Goal: Information Seeking & Learning: Learn about a topic

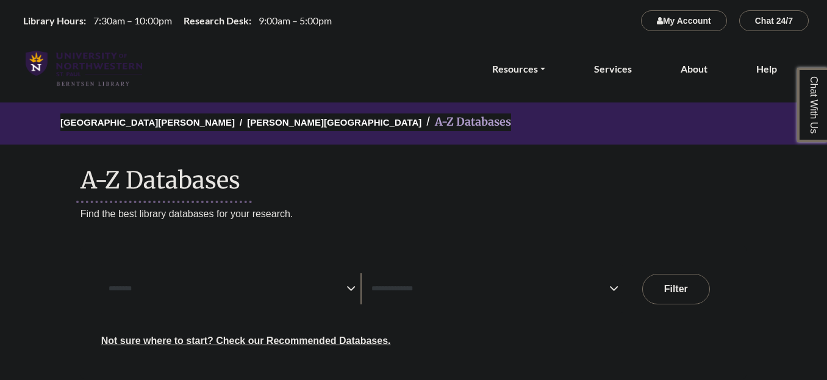
select select "Database Subject Filter"
select select "Database Types Filter"
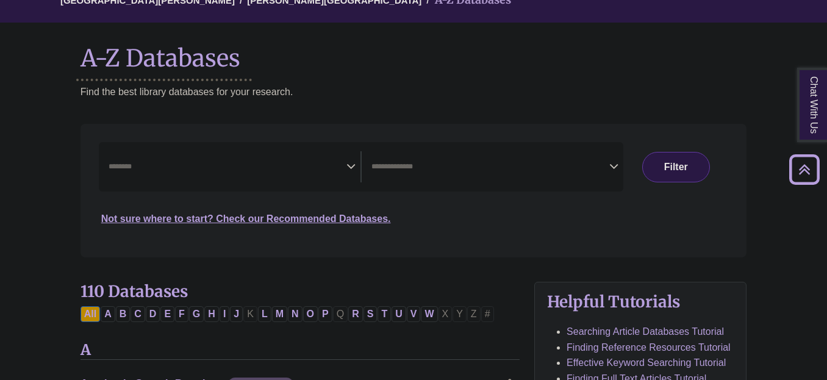
scroll to position [61, 0]
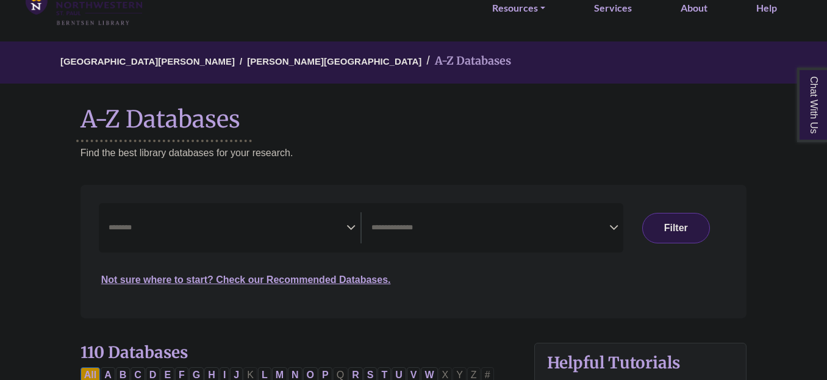
click at [192, 214] on span "Search filters" at bounding box center [228, 227] width 238 height 31
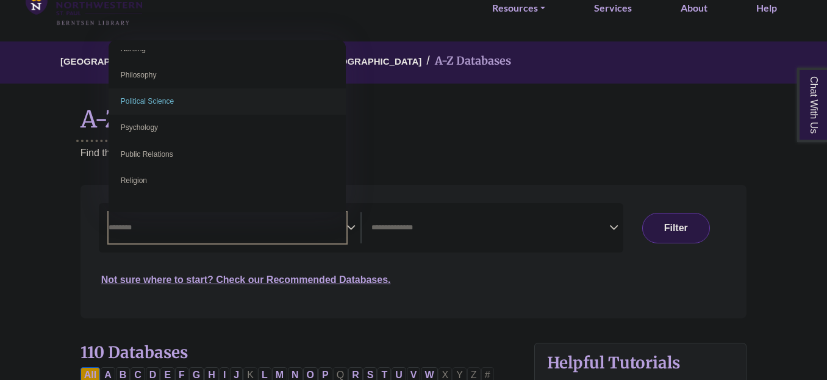
scroll to position [915, 0]
select select "******"
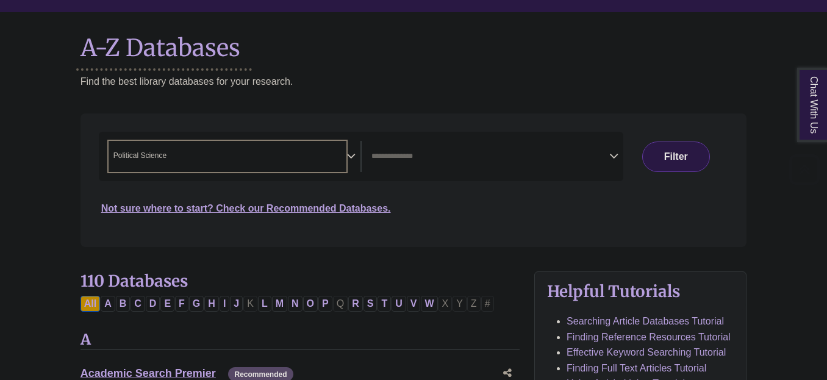
scroll to position [183, 0]
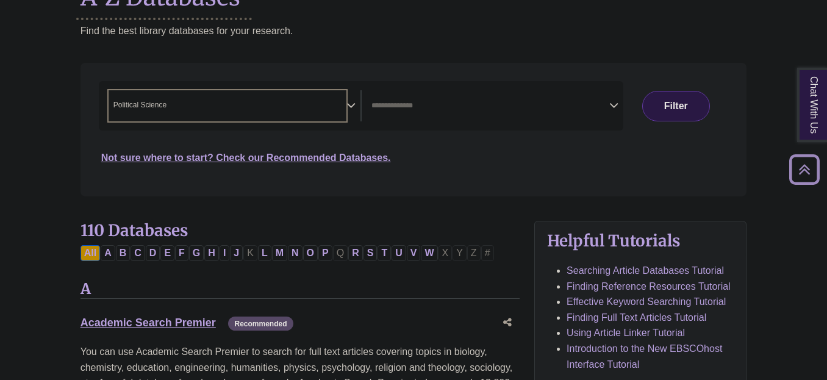
click at [453, 162] on div "Not sure where to start? Check our Recommended Databases." at bounding box center [335, 153] width 472 height 26
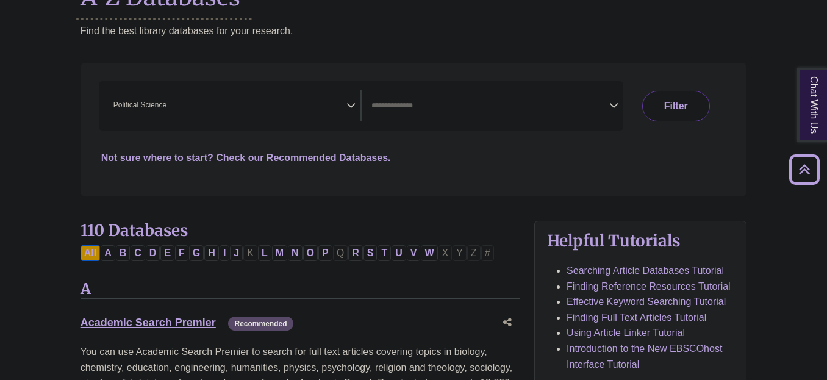
click at [686, 99] on button "Filter" at bounding box center [677, 106] width 68 height 31
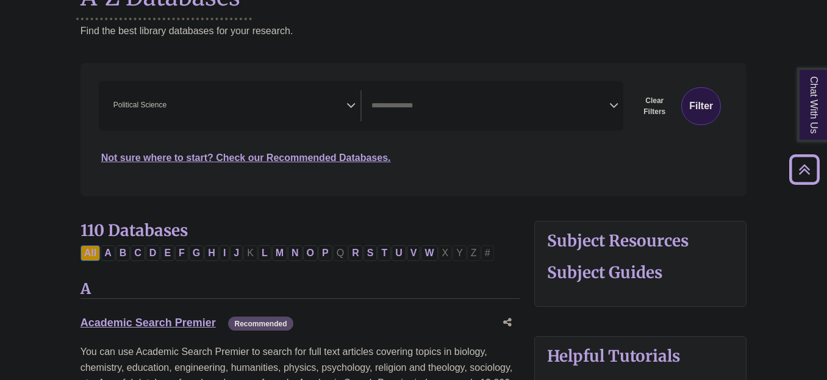
select select "Database Types Filter"
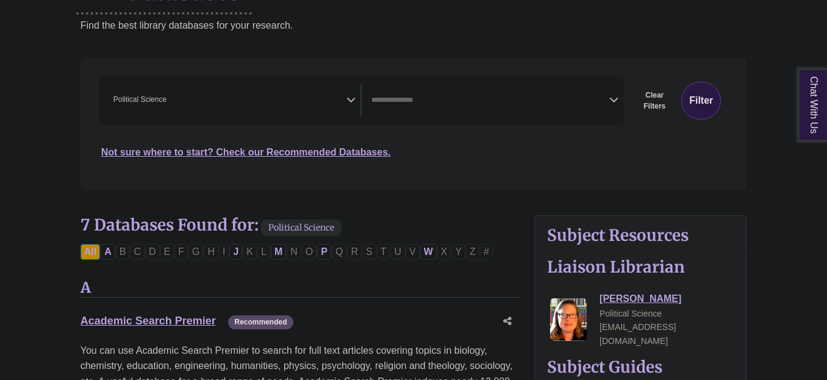
scroll to position [366, 0]
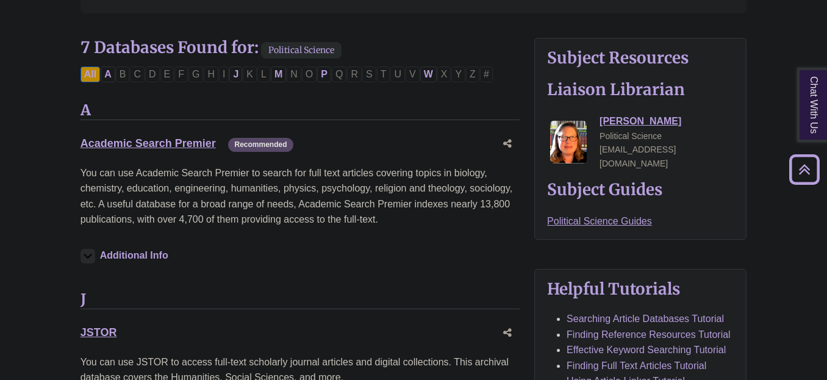
click at [137, 254] on button "Additional Info" at bounding box center [127, 255] width 92 height 17
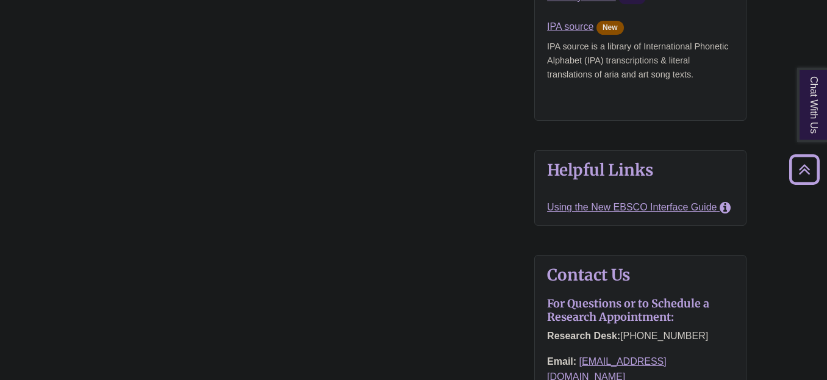
scroll to position [1098, 0]
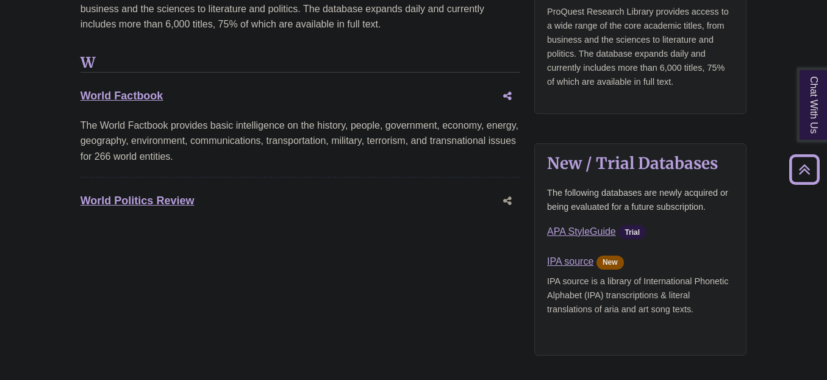
click at [509, 91] on icon "Share this database" at bounding box center [507, 96] width 9 height 10
type input "**********"
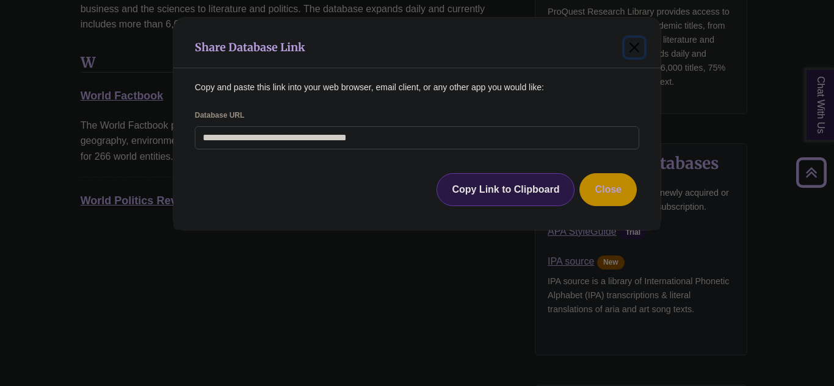
click at [629, 42] on button "Close" at bounding box center [634, 48] width 20 height 20
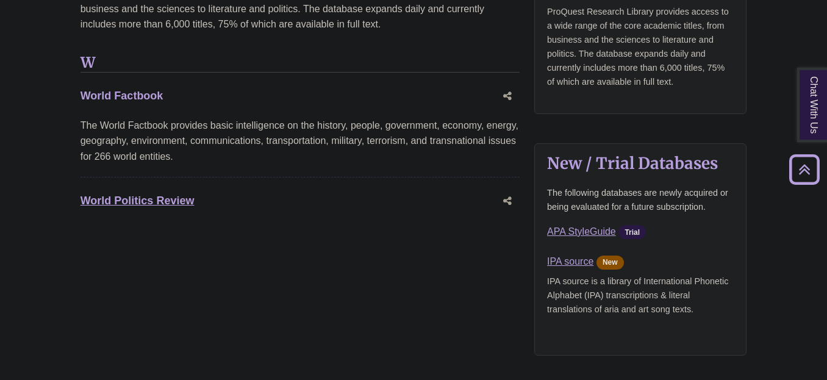
drag, startPoint x: 134, startPoint y: 70, endPoint x: 121, endPoint y: 83, distance: 18.6
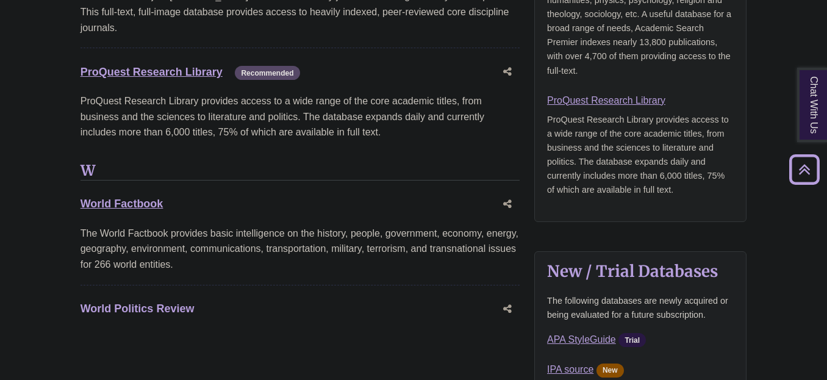
scroll to position [976, 0]
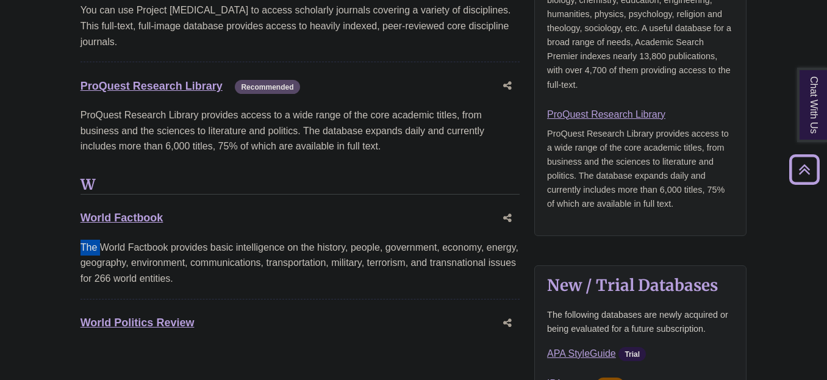
drag, startPoint x: 81, startPoint y: 231, endPoint x: 103, endPoint y: 228, distance: 22.2
click at [103, 240] on div "The World Factbook provides basic intelligence on the history, people, governme…" at bounding box center [300, 263] width 439 height 47
click at [112, 240] on div "The World Factbook provides basic intelligence on the history, people, governme…" at bounding box center [300, 263] width 439 height 47
drag, startPoint x: 101, startPoint y: 231, endPoint x: 167, endPoint y: 230, distance: 65.9
click at [167, 240] on div "The World Factbook provides basic intelligence on the history, people, governme…" at bounding box center [300, 263] width 439 height 47
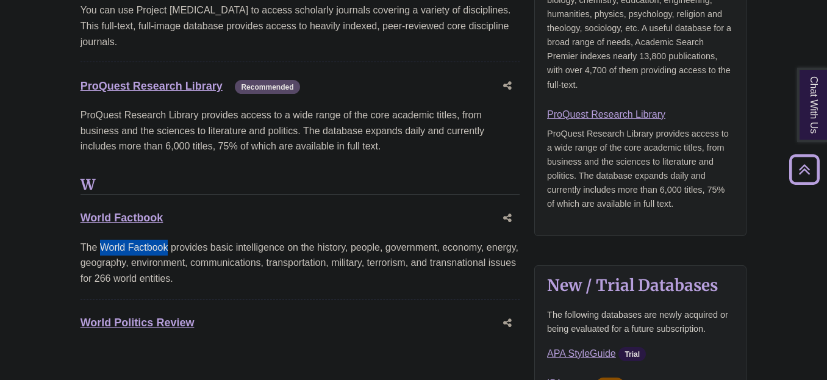
copy div "World Factbook"
click at [392, 187] on div "W World Factbook This link opens in a new window The World Factbook provides ba…" at bounding box center [300, 266] width 439 height 181
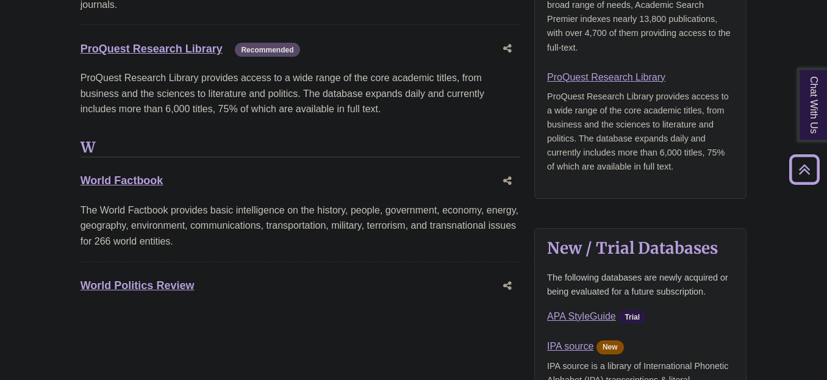
scroll to position [1098, 0]
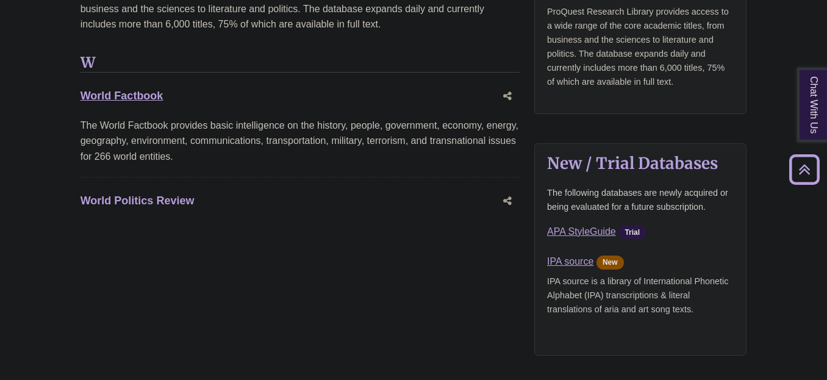
click at [157, 195] on link "World Politics Review This link opens in a new window" at bounding box center [138, 201] width 114 height 12
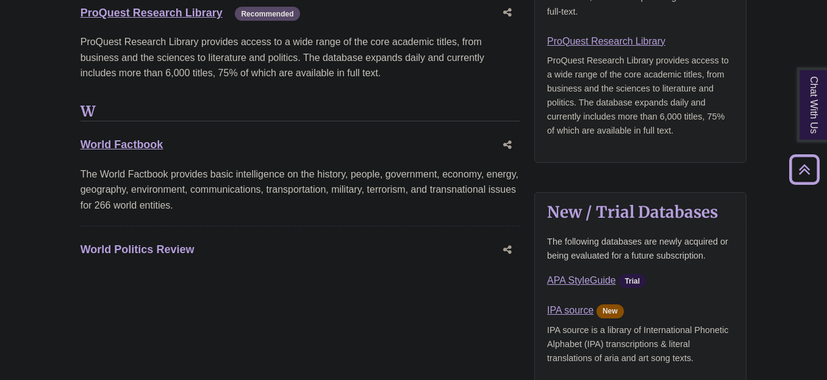
scroll to position [1037, 0]
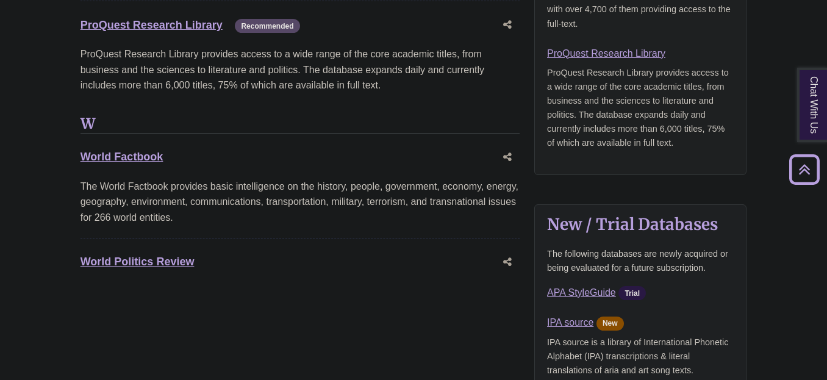
drag, startPoint x: 79, startPoint y: 251, endPoint x: 196, endPoint y: 251, distance: 117.2
click at [196, 251] on div "7 Databases Found for: Political Science Edit Filters Clear Filters/Browse All …" at bounding box center [300, 120] width 454 height 1507
copy link "World Politics Review"
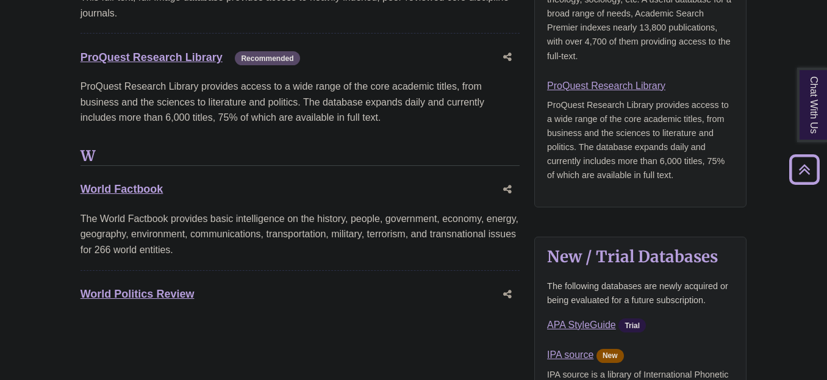
scroll to position [915, 0]
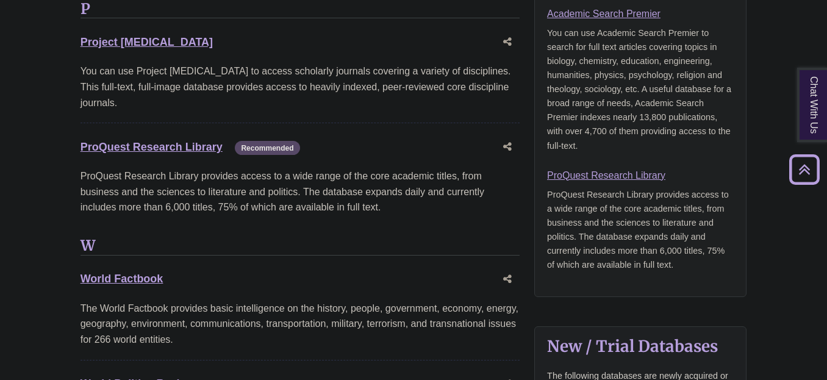
drag, startPoint x: 176, startPoint y: 269, endPoint x: 78, endPoint y: 265, distance: 98.3
click at [78, 265] on div "7 Databases Found for: Political Science Edit Filters Clear Filters/Browse All …" at bounding box center [300, 242] width 454 height 1507
copy link "World Factbook"
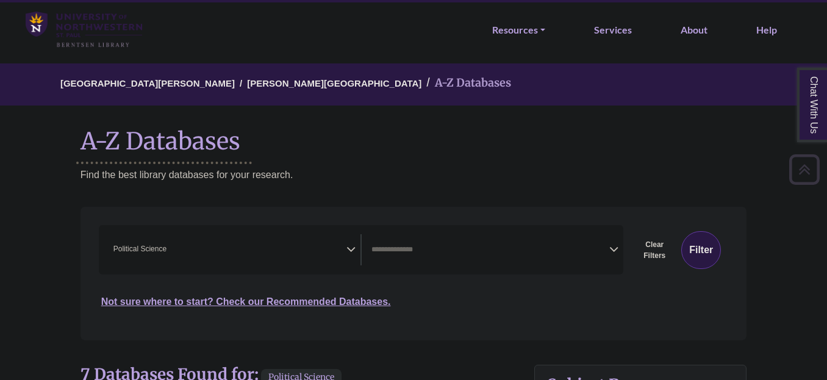
scroll to position [0, 0]
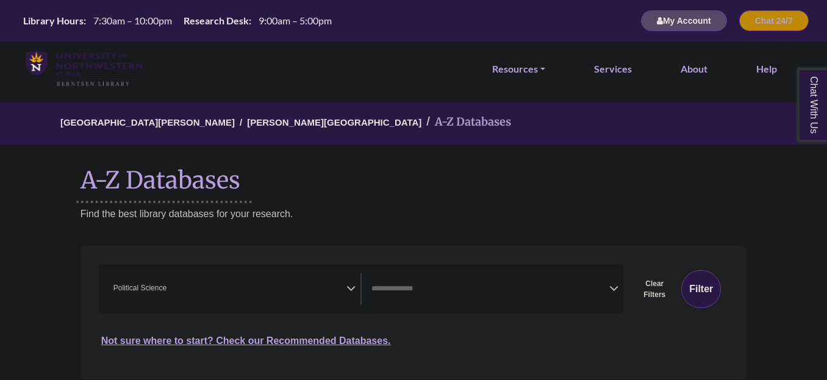
click at [250, 290] on span "× Political Science" at bounding box center [228, 288] width 238 height 31
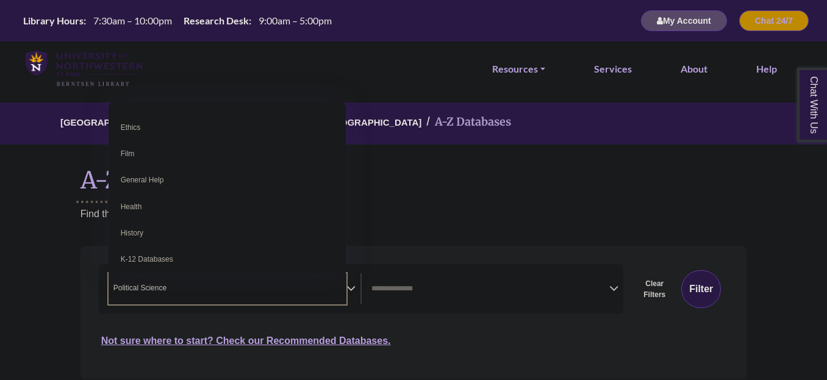
scroll to position [476, 0]
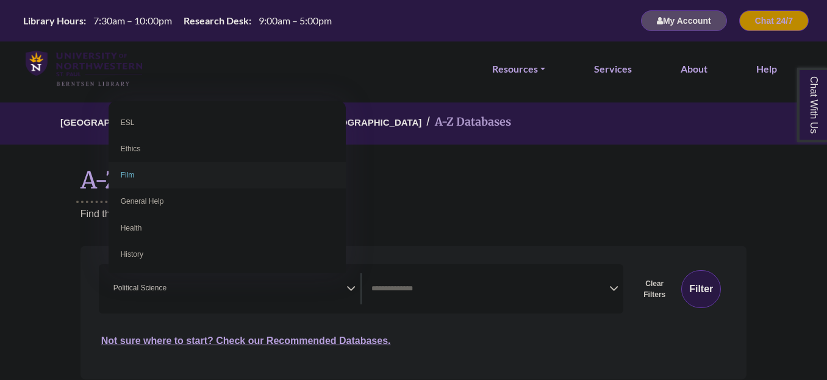
select select "*****"
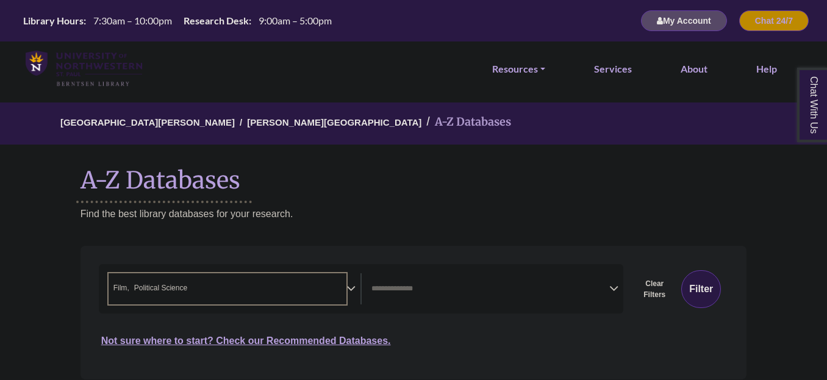
drag, startPoint x: 252, startPoint y: 289, endPoint x: 217, endPoint y: 289, distance: 35.4
click at [217, 289] on span "× Film × Political Science" at bounding box center [228, 288] width 238 height 31
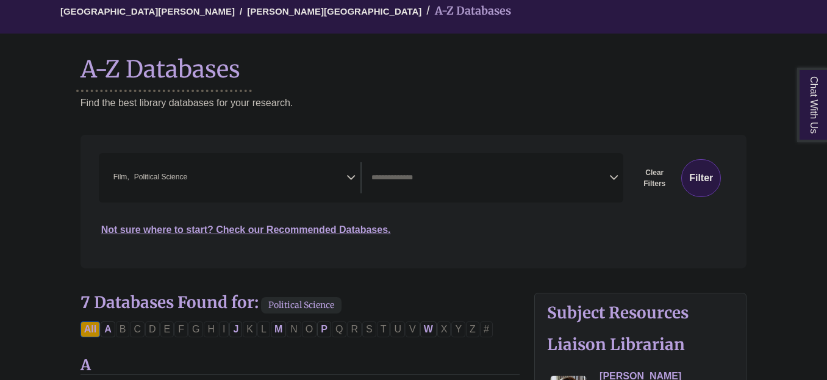
scroll to position [122, 0]
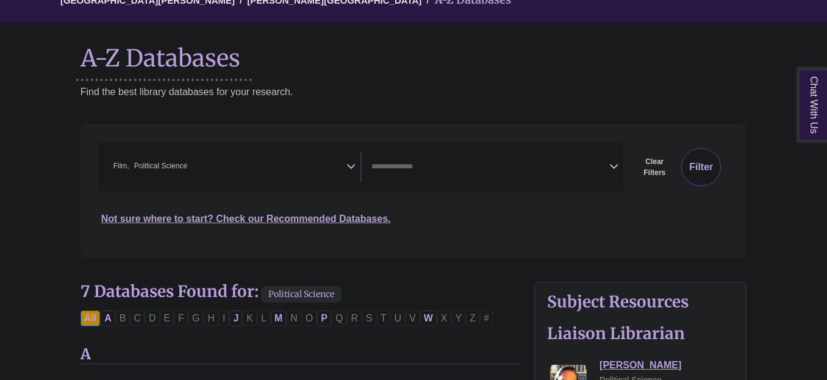
click at [707, 164] on button "Filter" at bounding box center [702, 167] width 40 height 38
select select "Database Types Filter"
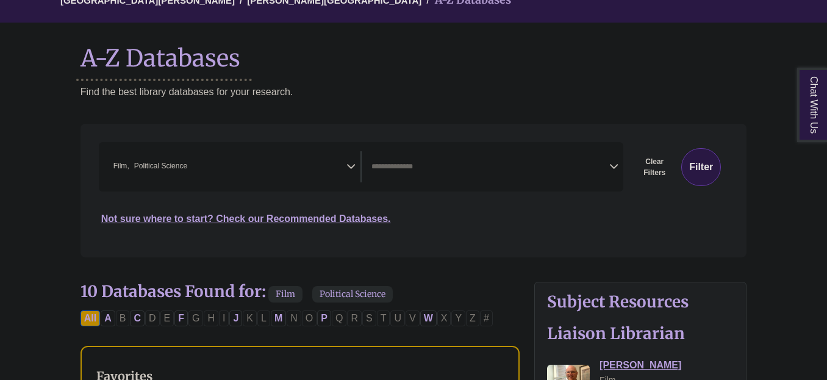
click at [268, 175] on span "× Film × Political Science" at bounding box center [228, 166] width 238 height 31
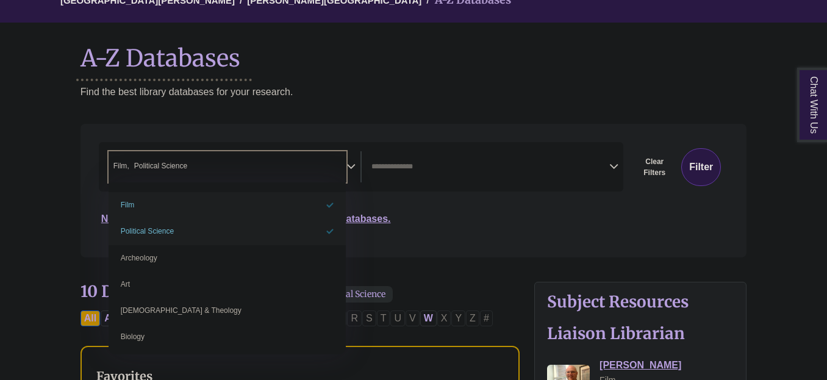
click at [477, 238] on div "Search filters" at bounding box center [414, 190] width 652 height 123
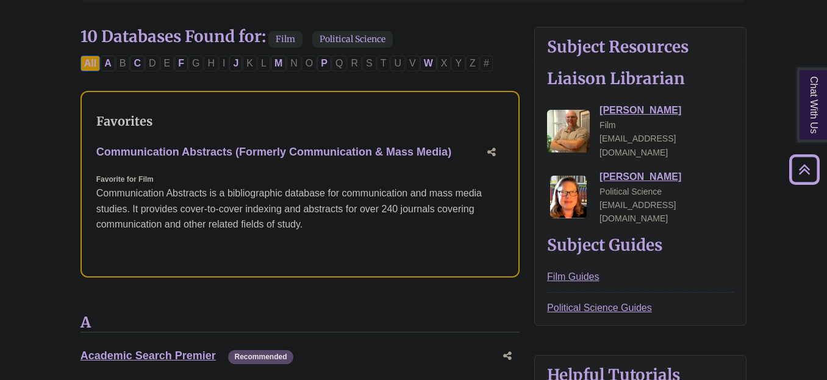
scroll to position [366, 0]
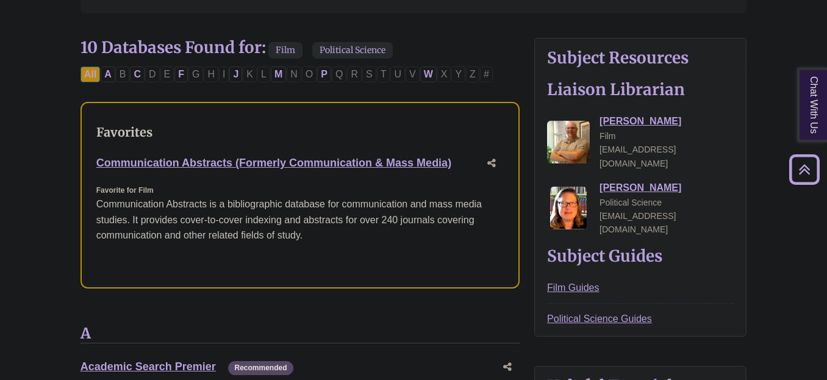
drag, startPoint x: 94, startPoint y: 162, endPoint x: 459, endPoint y: 166, distance: 365.5
click at [459, 166] on div "Favorites Communication Abstracts (Formerly Communication & Mass Media) This li…" at bounding box center [300, 195] width 439 height 187
copy link "Communication Abstracts (Formerly Communication & Mass Media)"
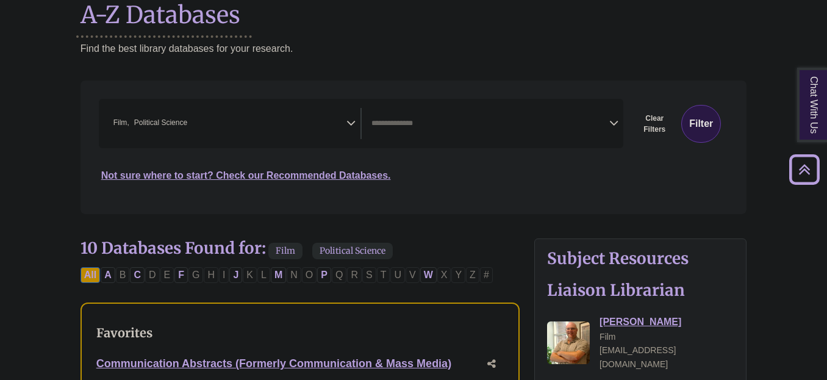
scroll to position [122, 0]
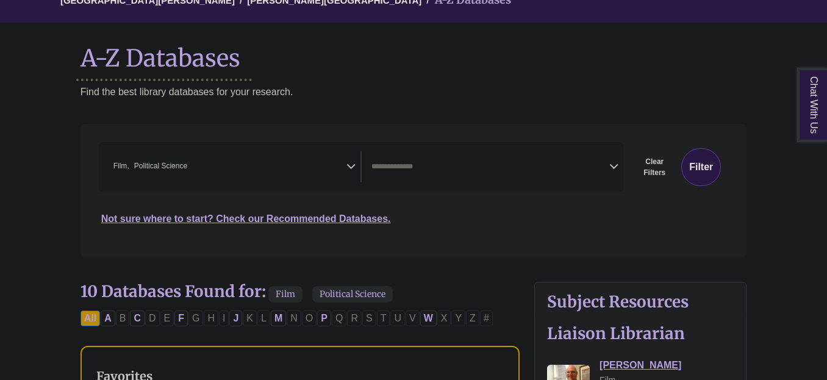
click at [245, 148] on div "**********" at bounding box center [361, 166] width 525 height 49
click at [346, 172] on span "× Film × Political Science" at bounding box center [228, 166] width 238 height 31
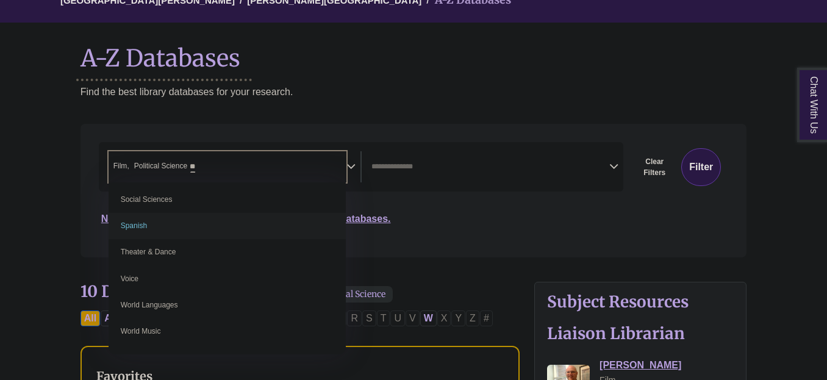
scroll to position [0, 0]
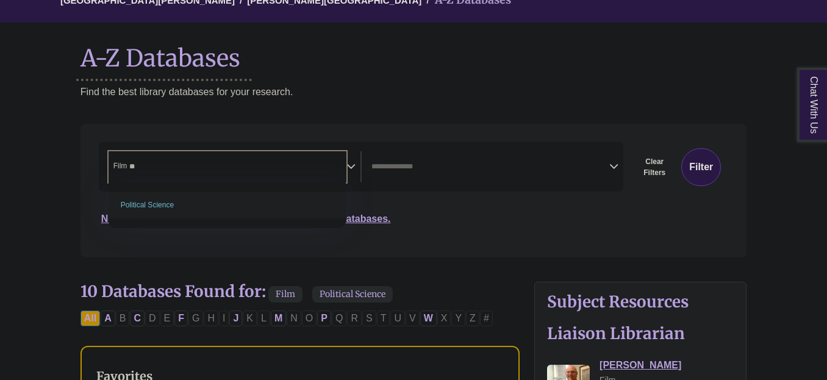
type textarea "*"
select select "Database Subject Filter"
type textarea "*"
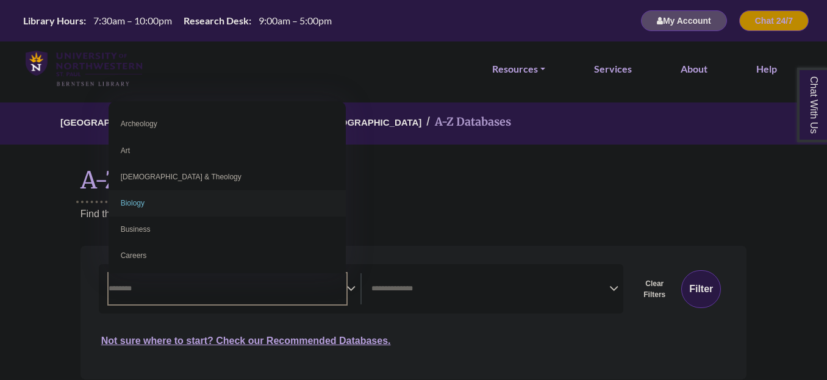
click at [459, 190] on h1 "A-Z Databases" at bounding box center [414, 175] width 667 height 37
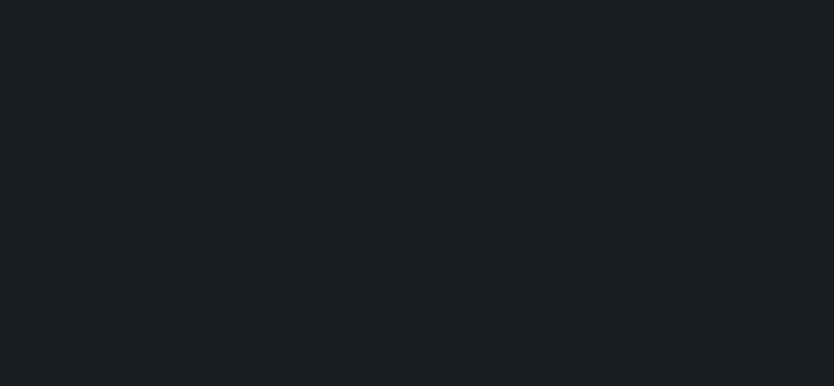
select select "Database Subject Filter"
select select "Database Types Filter"
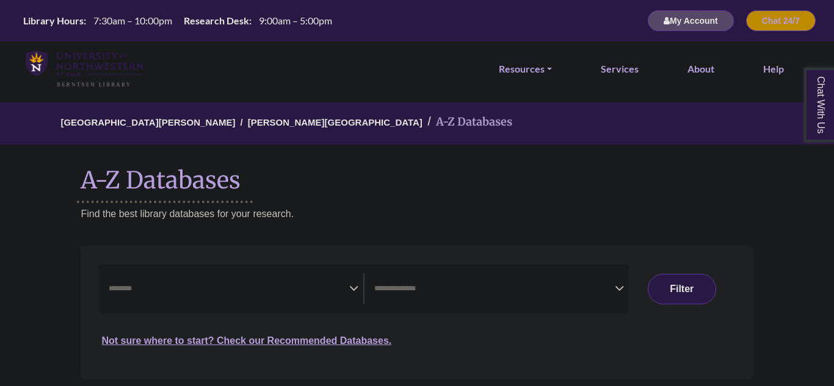
select select "Database Subject Filter"
select select "Database Types Filter"
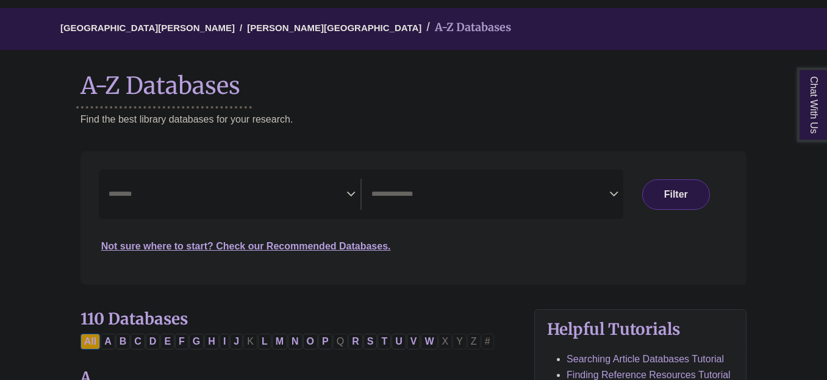
scroll to position [122, 0]
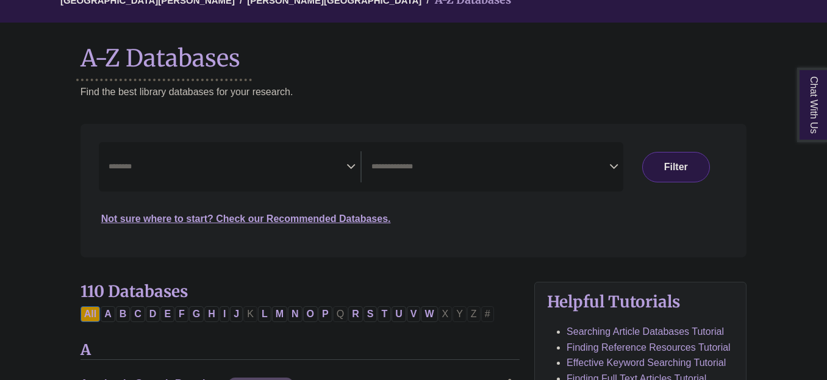
click at [309, 146] on div "**********" at bounding box center [361, 166] width 525 height 49
click at [311, 168] on textarea "Search" at bounding box center [228, 168] width 238 height 10
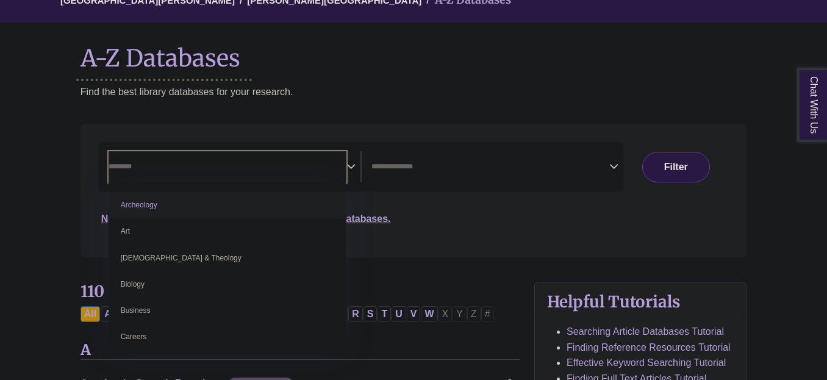
click at [464, 237] on div "Search filters" at bounding box center [414, 190] width 652 height 123
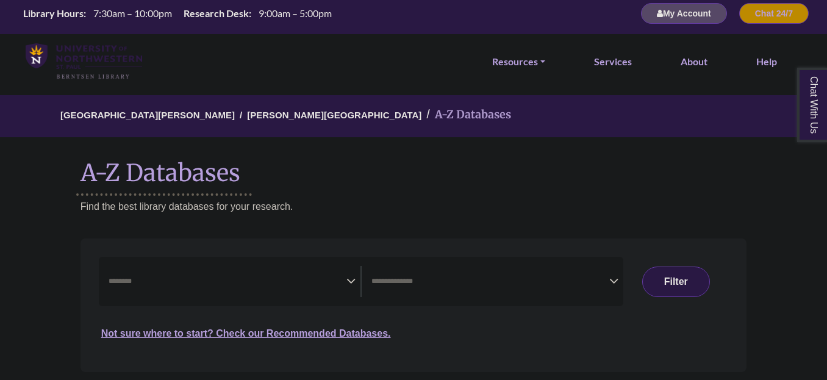
scroll to position [0, 0]
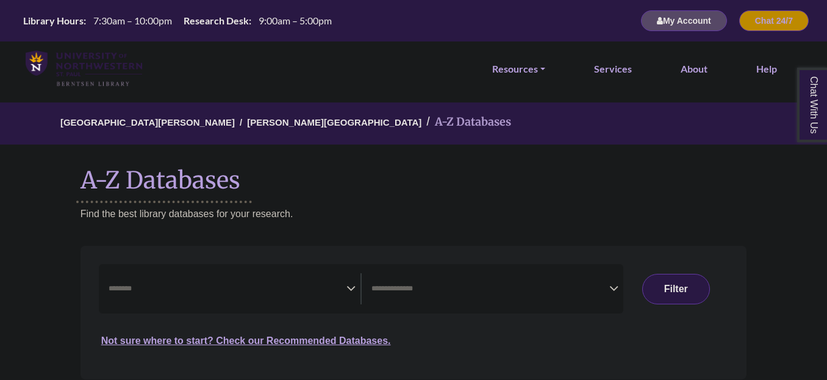
click at [226, 300] on span "Search filters" at bounding box center [228, 288] width 238 height 31
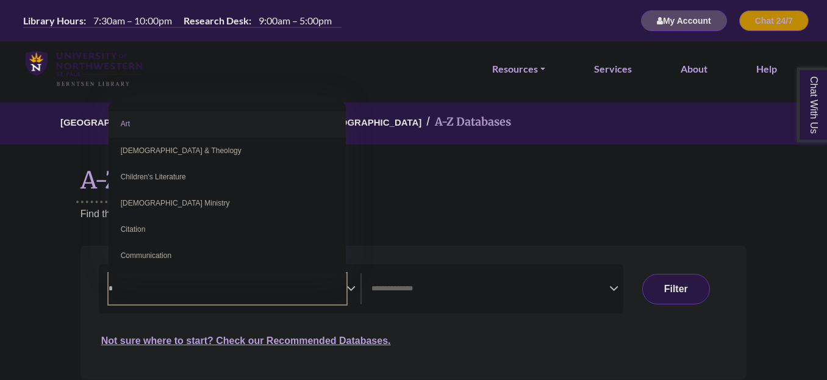
type textarea "*"
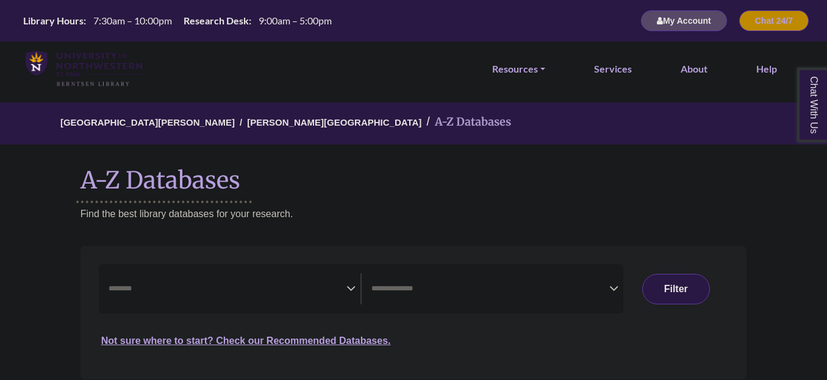
click at [178, 291] on textarea "Search" at bounding box center [228, 290] width 238 height 10
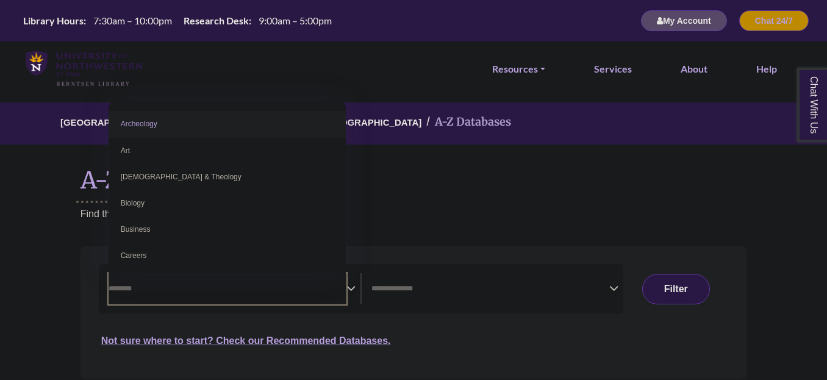
paste textarea "**********"
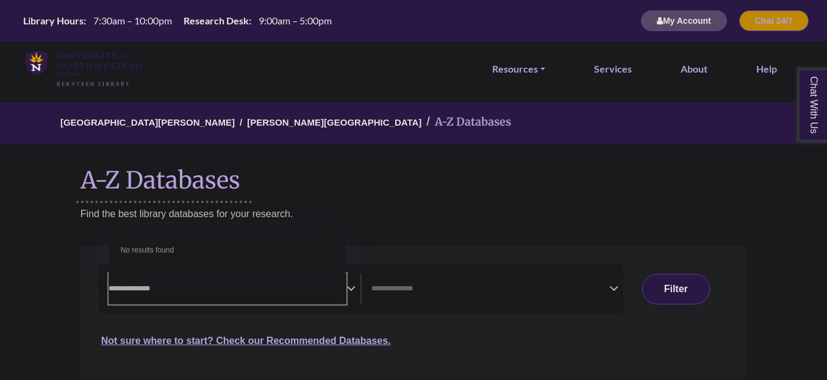
type textarea "**********"
click at [536, 220] on p "Find the best library databases for your research." at bounding box center [414, 214] width 667 height 16
click at [535, 65] on link "Resources" at bounding box center [518, 69] width 53 height 16
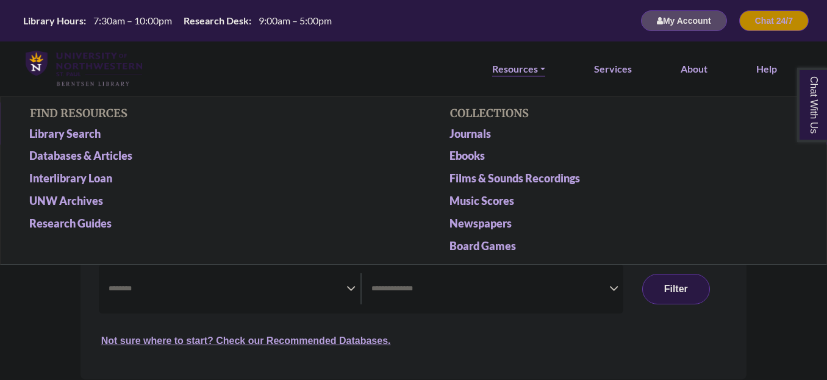
click at [535, 65] on link "Resources" at bounding box center [518, 69] width 53 height 16
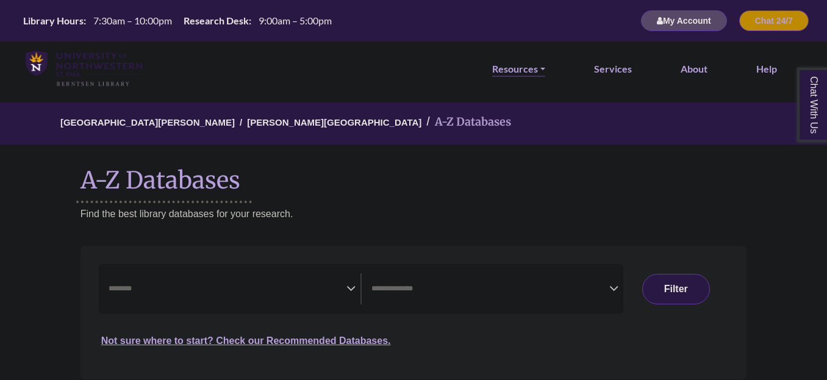
click at [531, 71] on link "Resources" at bounding box center [518, 69] width 53 height 16
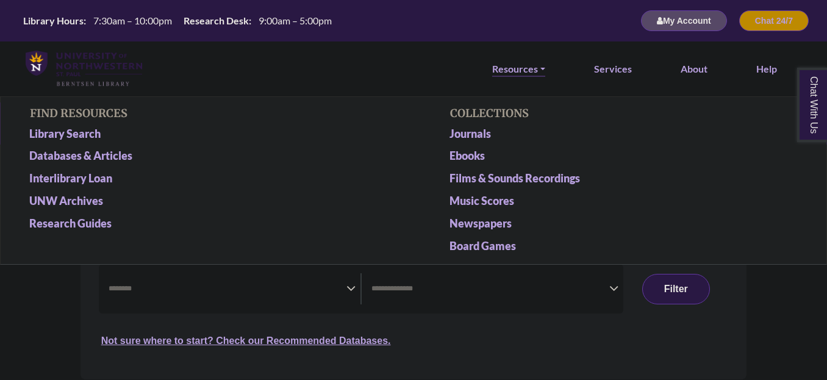
click at [531, 71] on link "Resources" at bounding box center [518, 69] width 53 height 16
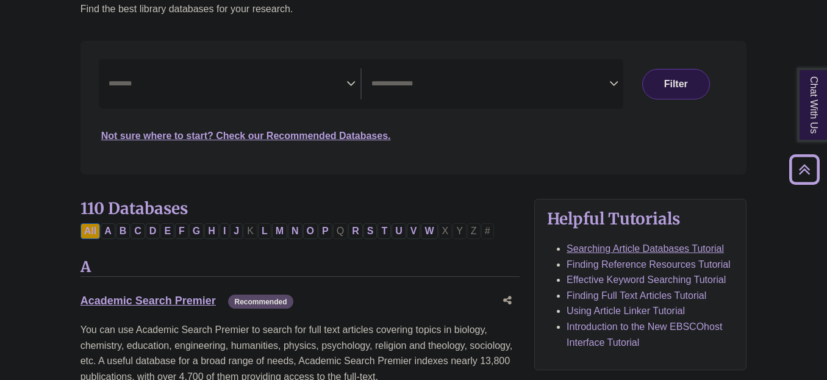
scroll to position [244, 0]
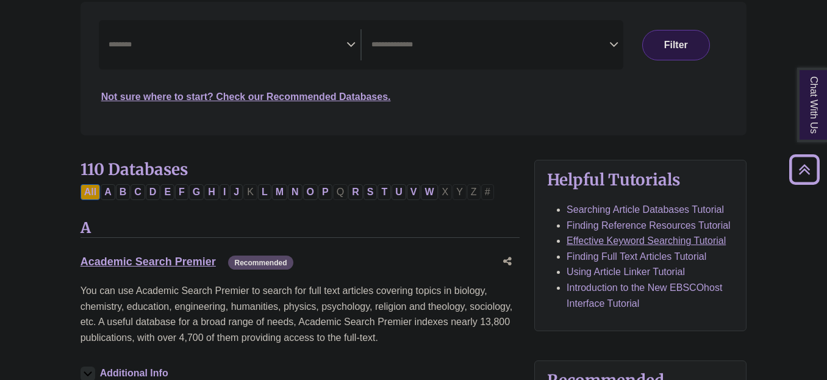
click at [672, 244] on link "Effective Keyword Searching Tutorial" at bounding box center [646, 241] width 159 height 10
click at [182, 259] on link "Academic Search Premier This link opens in a new window" at bounding box center [148, 262] width 135 height 12
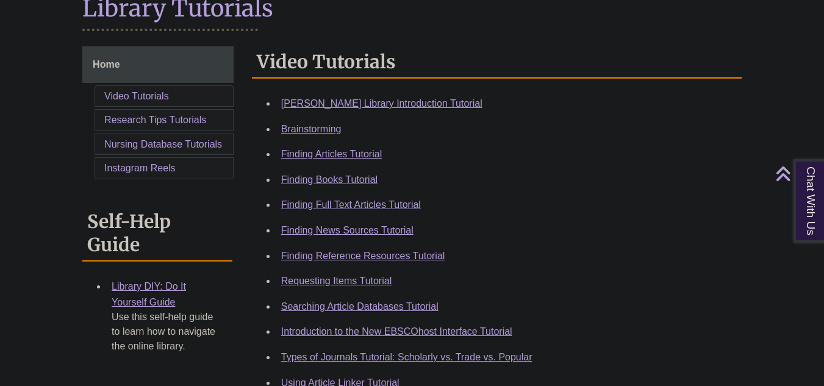
scroll to position [305, 0]
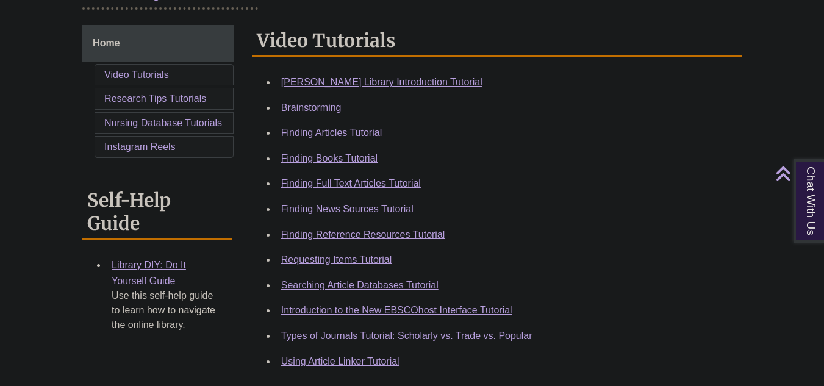
scroll to position [366, 0]
